Goal: Information Seeking & Learning: Learn about a topic

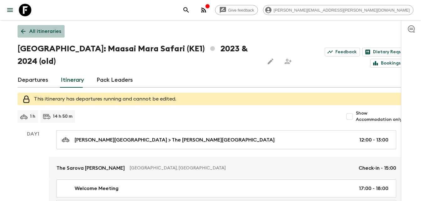
drag, startPoint x: 44, startPoint y: 33, endPoint x: 47, endPoint y: 31, distance: 3.5
click at [44, 33] on p "All itineraries" at bounding box center [45, 32] width 32 height 8
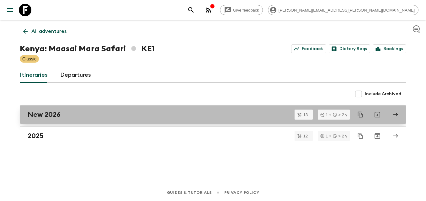
click at [49, 111] on h2 "New 2026" at bounding box center [44, 115] width 33 height 8
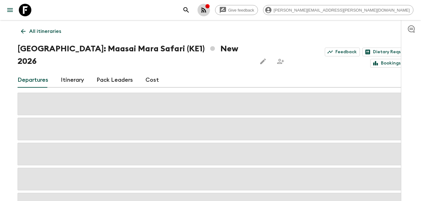
click at [207, 10] on icon "button" at bounding box center [204, 10] width 8 height 8
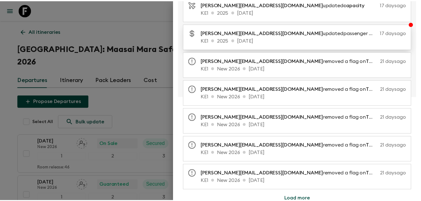
scroll to position [137, 0]
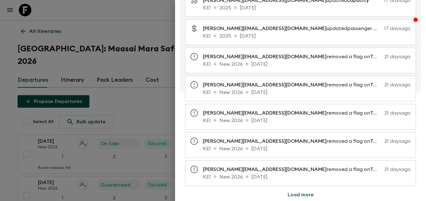
click at [158, 87] on div at bounding box center [213, 100] width 426 height 201
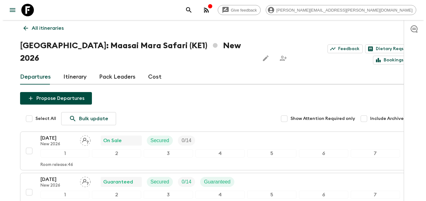
scroll to position [0, 0]
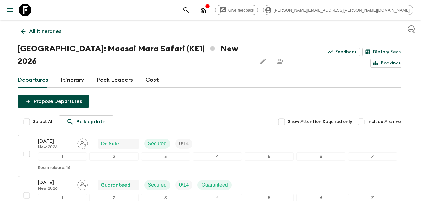
click at [157, 73] on div "Departures Itinerary Pack Leaders Cost" at bounding box center [211, 80] width 386 height 15
click at [151, 73] on link "Cost" at bounding box center [151, 80] width 13 height 15
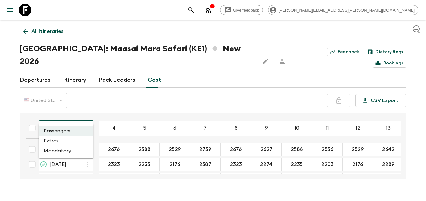
click at [85, 115] on body "Give feedback [PERSON_NAME][EMAIL_ADDRESS][PERSON_NAME][DOMAIN_NAME] All itiner…" at bounding box center [213, 106] width 426 height 213
click at [53, 151] on li "Mandatory" at bounding box center [66, 151] width 55 height 10
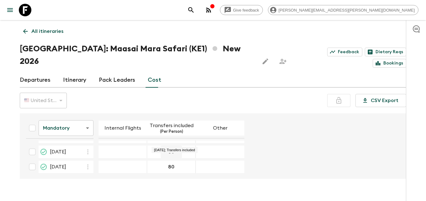
scroll to position [165, 0]
click at [24, 29] on icon at bounding box center [25, 31] width 7 height 7
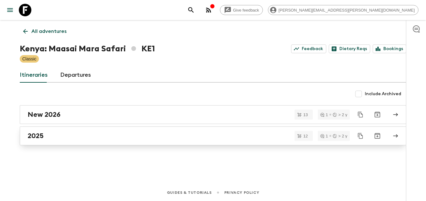
click at [35, 135] on h2 "2025" at bounding box center [36, 136] width 16 height 8
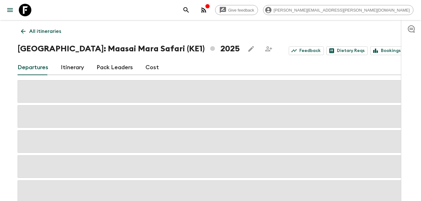
click at [156, 68] on div "Departures Itinerary Pack Leaders Cost" at bounding box center [211, 67] width 386 height 15
click at [151, 68] on link "Cost" at bounding box center [151, 67] width 13 height 15
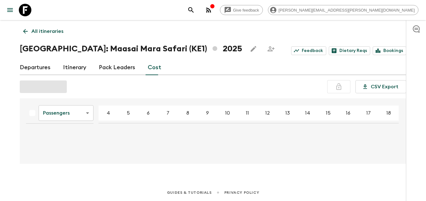
click at [86, 114] on body "Give feedback [PERSON_NAME][EMAIL_ADDRESS][PERSON_NAME][DOMAIN_NAME] All itiner…" at bounding box center [213, 100] width 426 height 201
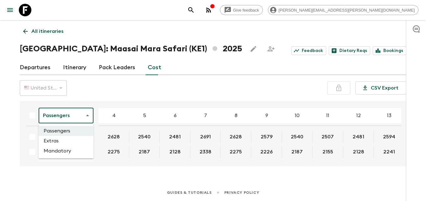
click at [50, 150] on li "Mandatory" at bounding box center [66, 151] width 55 height 10
